Goal: Find specific page/section

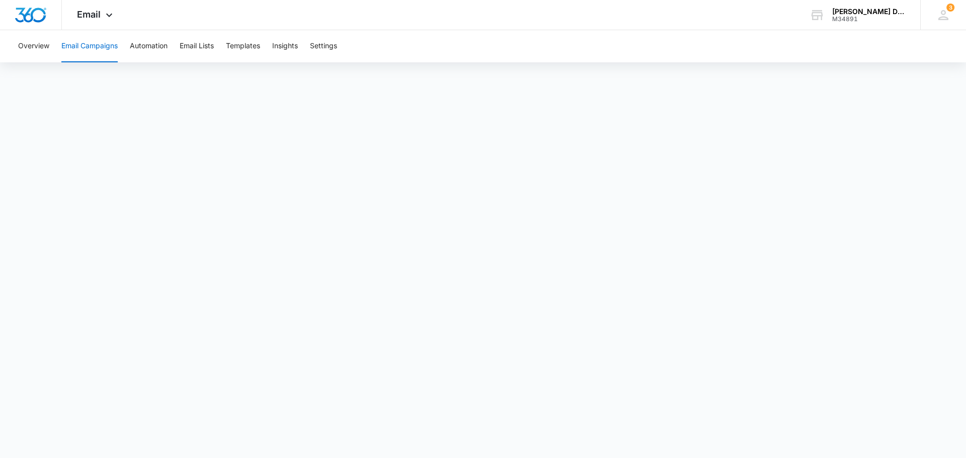
click at [74, 44] on button "Email Campaigns" at bounding box center [89, 46] width 56 height 32
click at [100, 53] on button "Email Campaigns" at bounding box center [89, 46] width 56 height 32
click at [97, 46] on button "Email Campaigns" at bounding box center [89, 46] width 56 height 32
click at [43, 50] on button "Overview" at bounding box center [33, 46] width 31 height 32
